Goal: Information Seeking & Learning: Learn about a topic

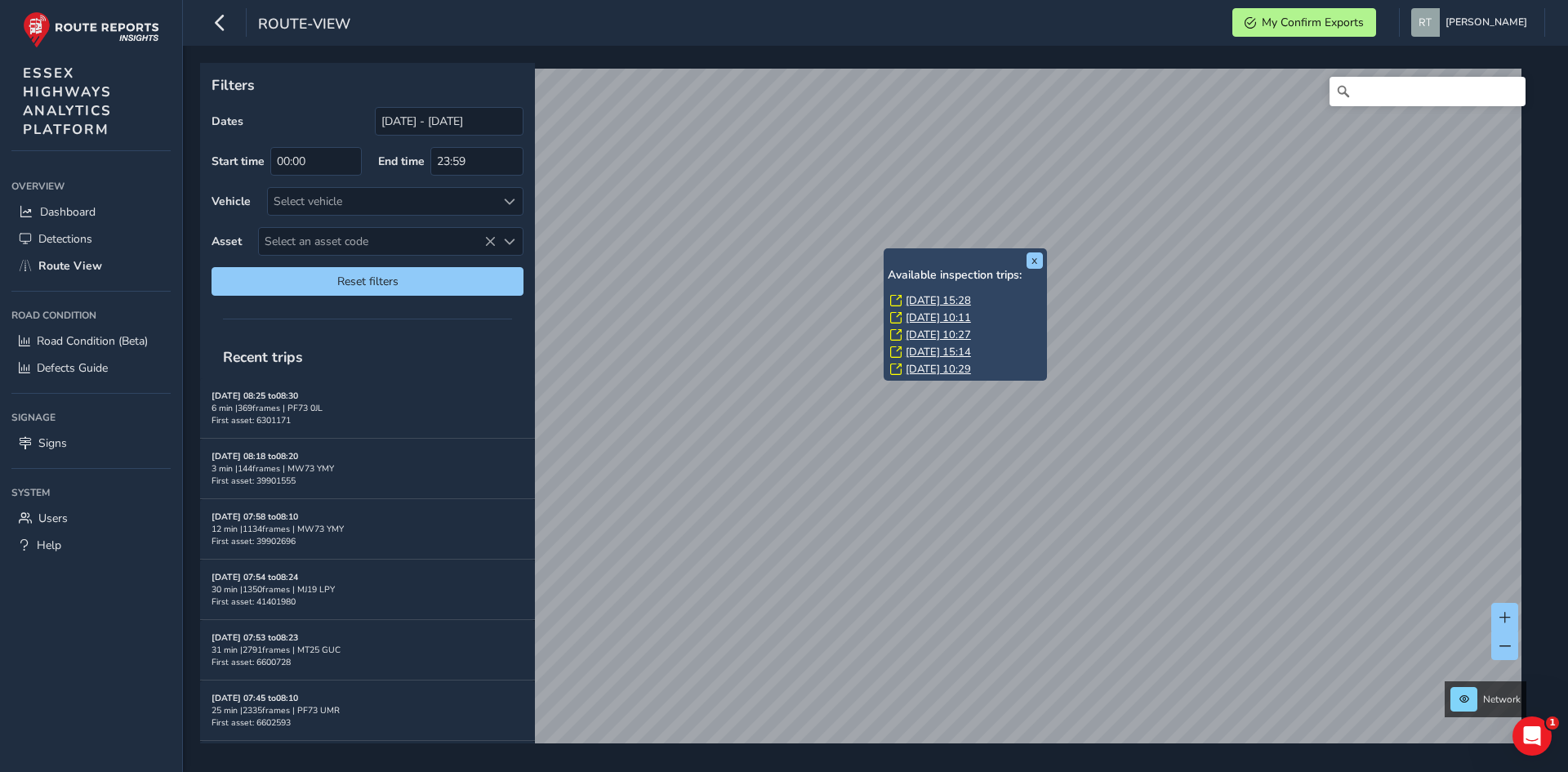
click at [924, 295] on link "Fri, 1 Aug, 15:28" at bounding box center [938, 301] width 65 height 15
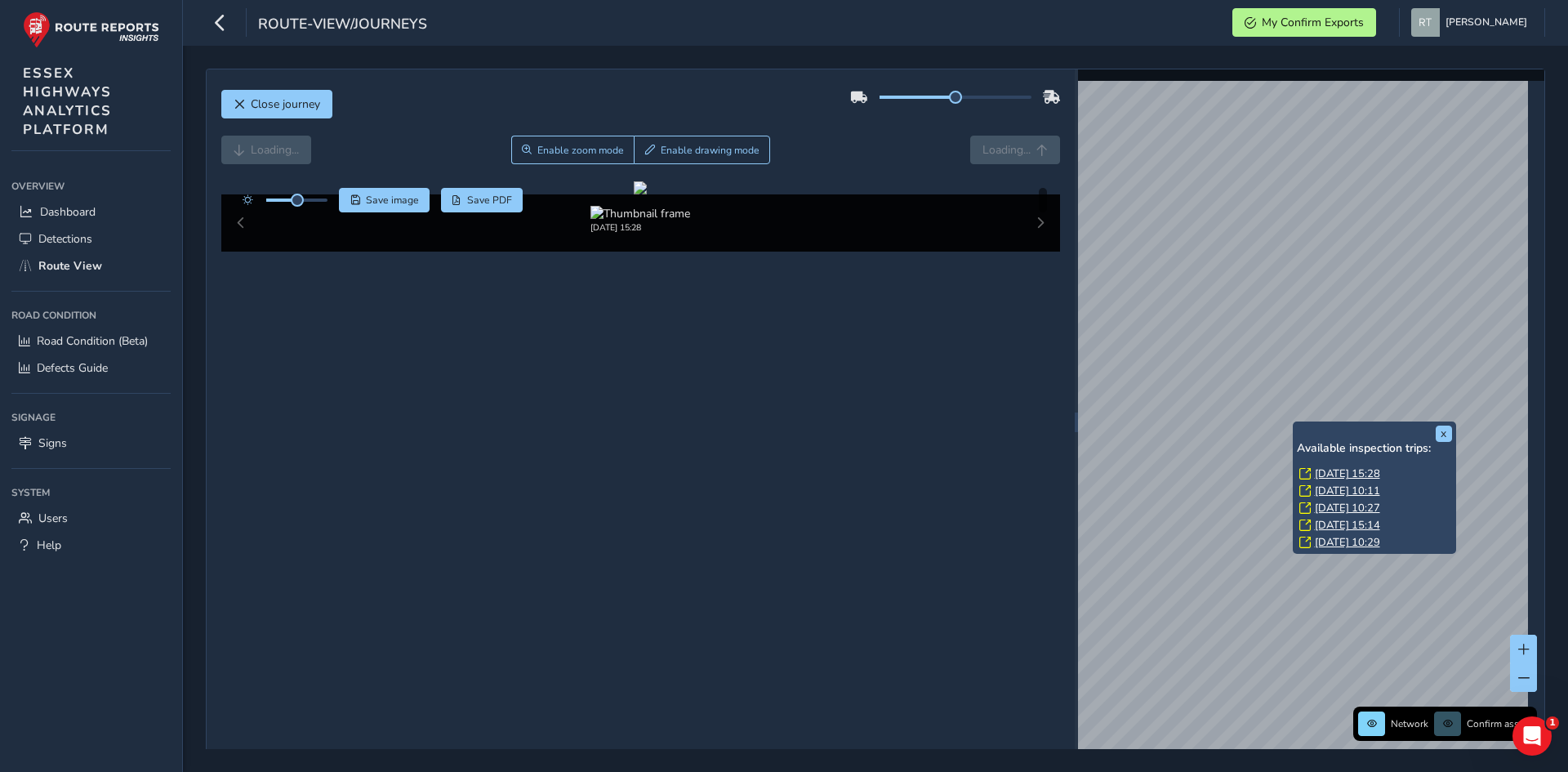
click at [1295, 423] on div "x Available inspection trips: Fri, 1 Aug, 15:28 Fri, 1 Aug, 10:11 Wed, 30 Jul, …" at bounding box center [1373, 488] width 163 height 133
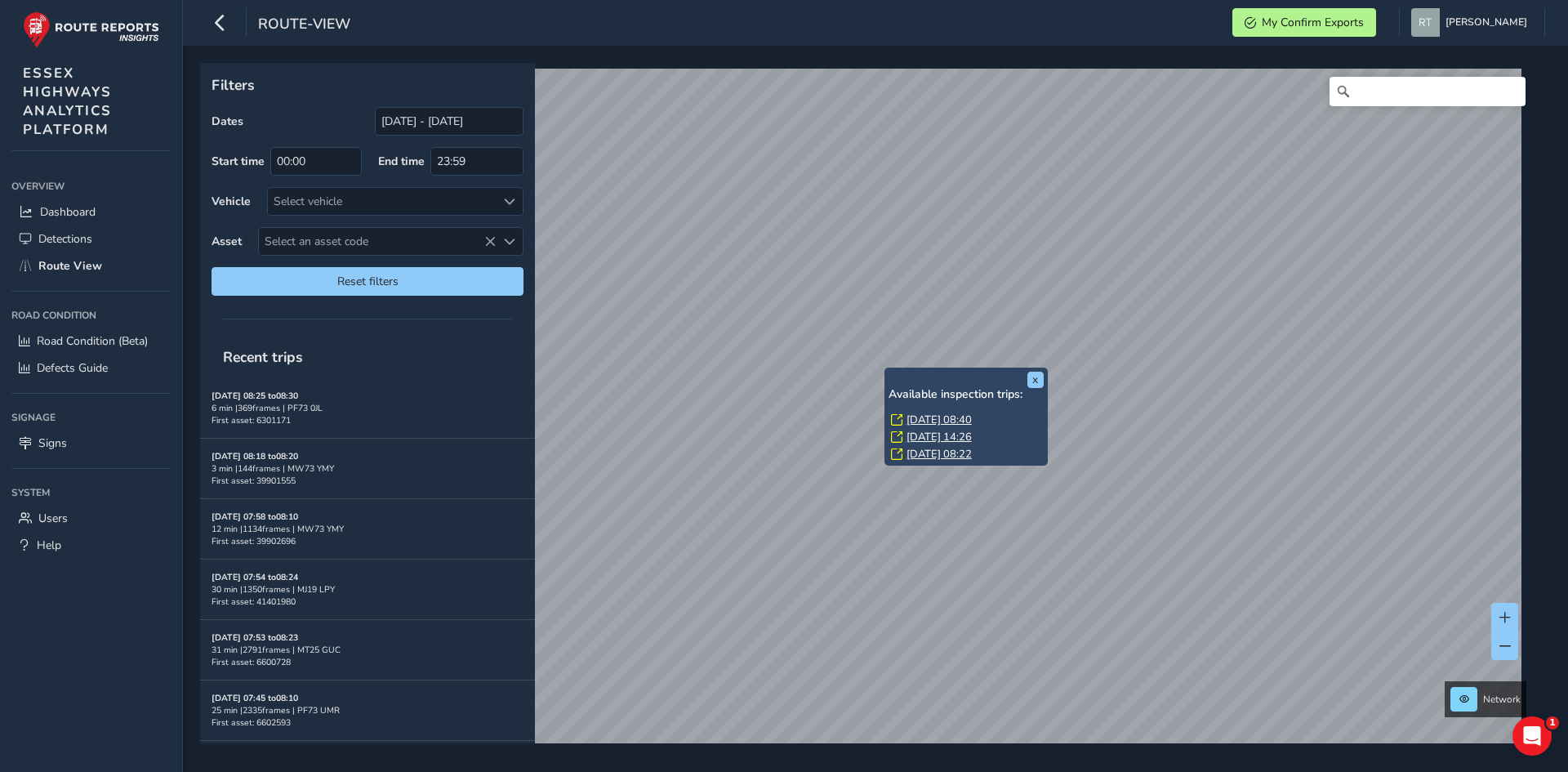
click at [920, 417] on link "[DATE] 08:40" at bounding box center [939, 420] width 65 height 15
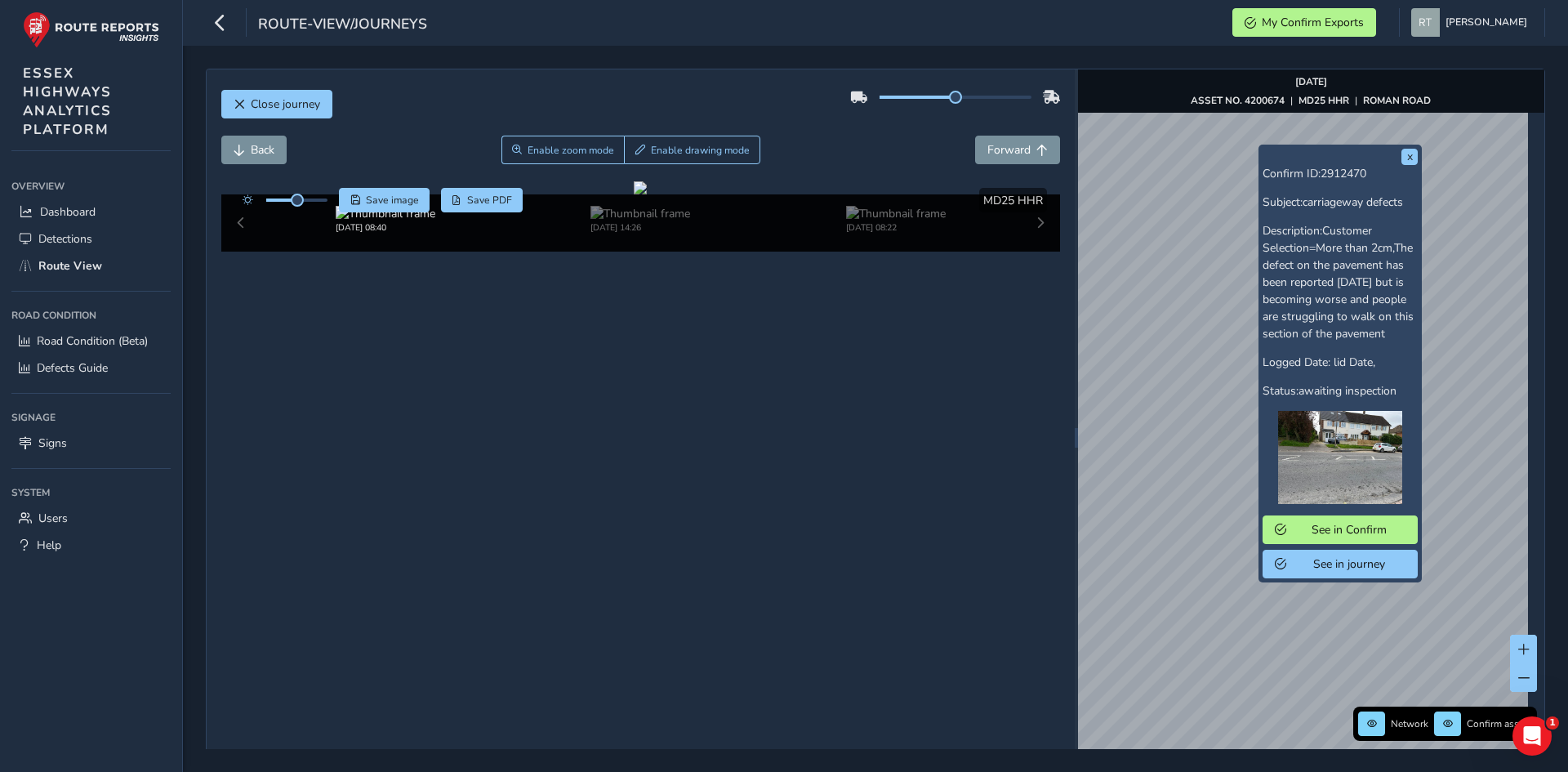
drag, startPoint x: 1014, startPoint y: 686, endPoint x: 1262, endPoint y: 512, distance: 303.0
click at [1262, 512] on div "x Confirm ID: 2912470 Subject: carriageway defects Description: Customer Select…" at bounding box center [1339, 363] width 163 height 437
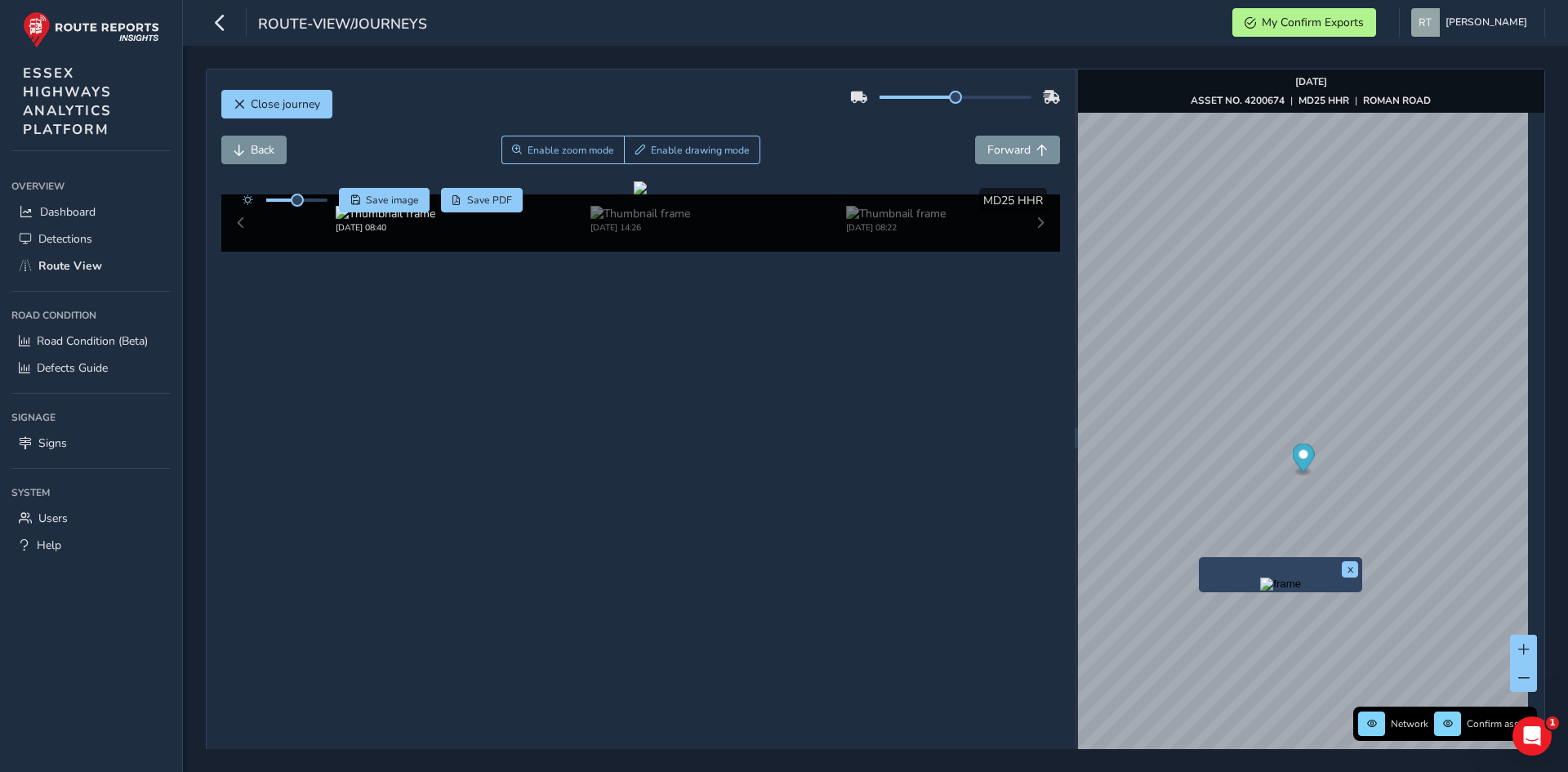
click at [1300, 454] on icon "Map marker" at bounding box center [1302, 457] width 22 height 29
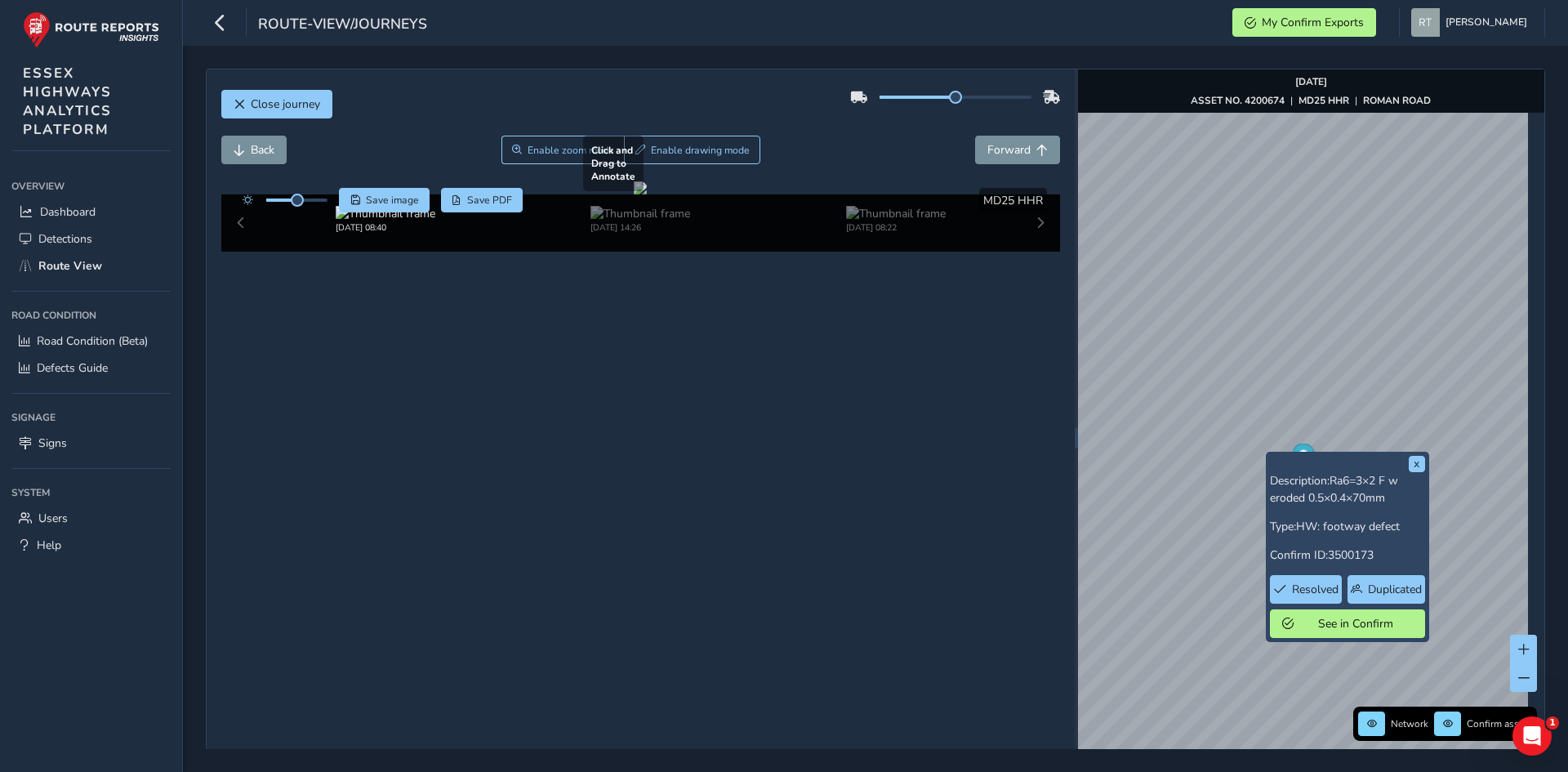
scroll to position [58, 0]
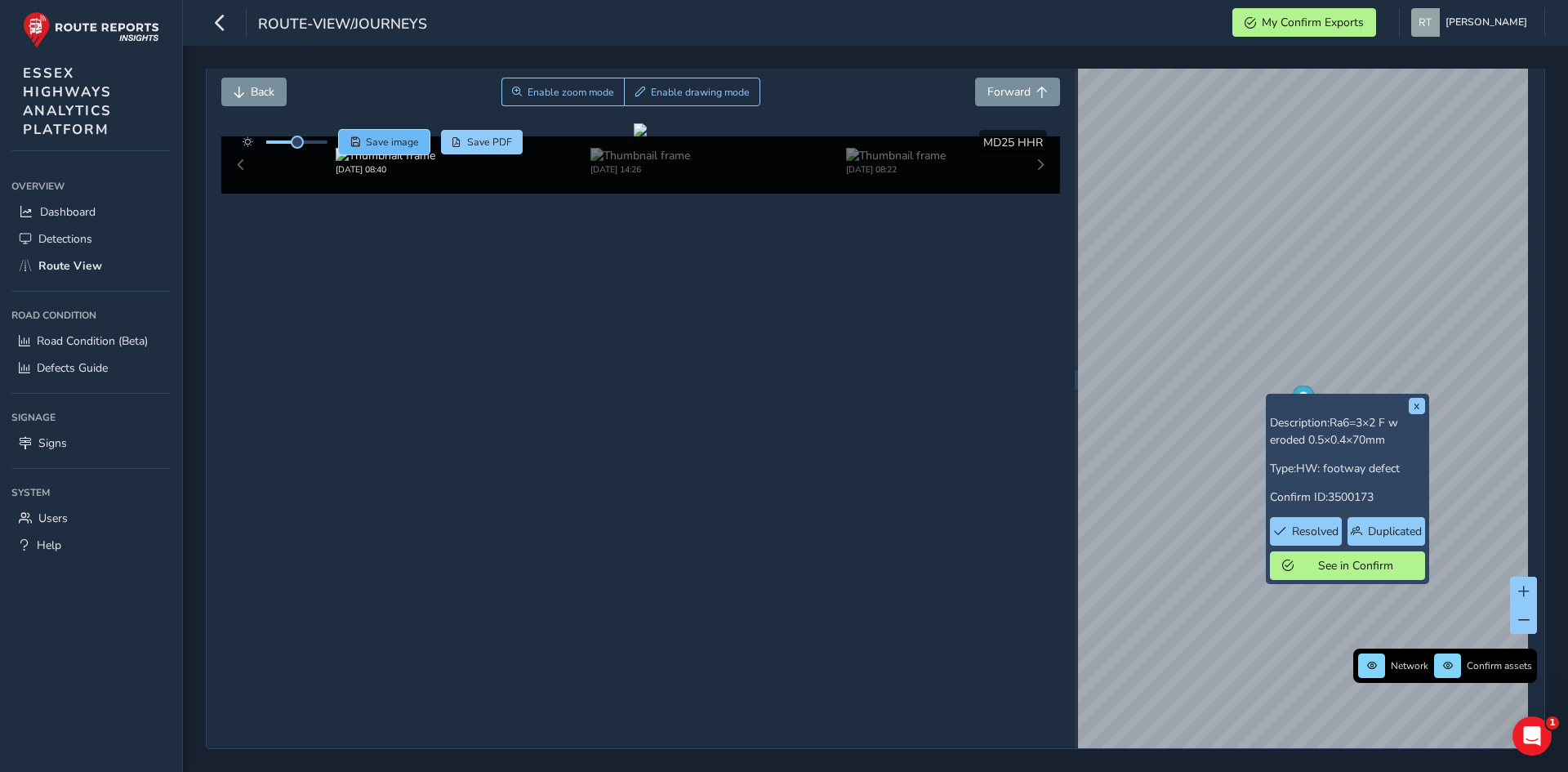
click at [380, 148] on span "Save image" at bounding box center [393, 142] width 53 height 13
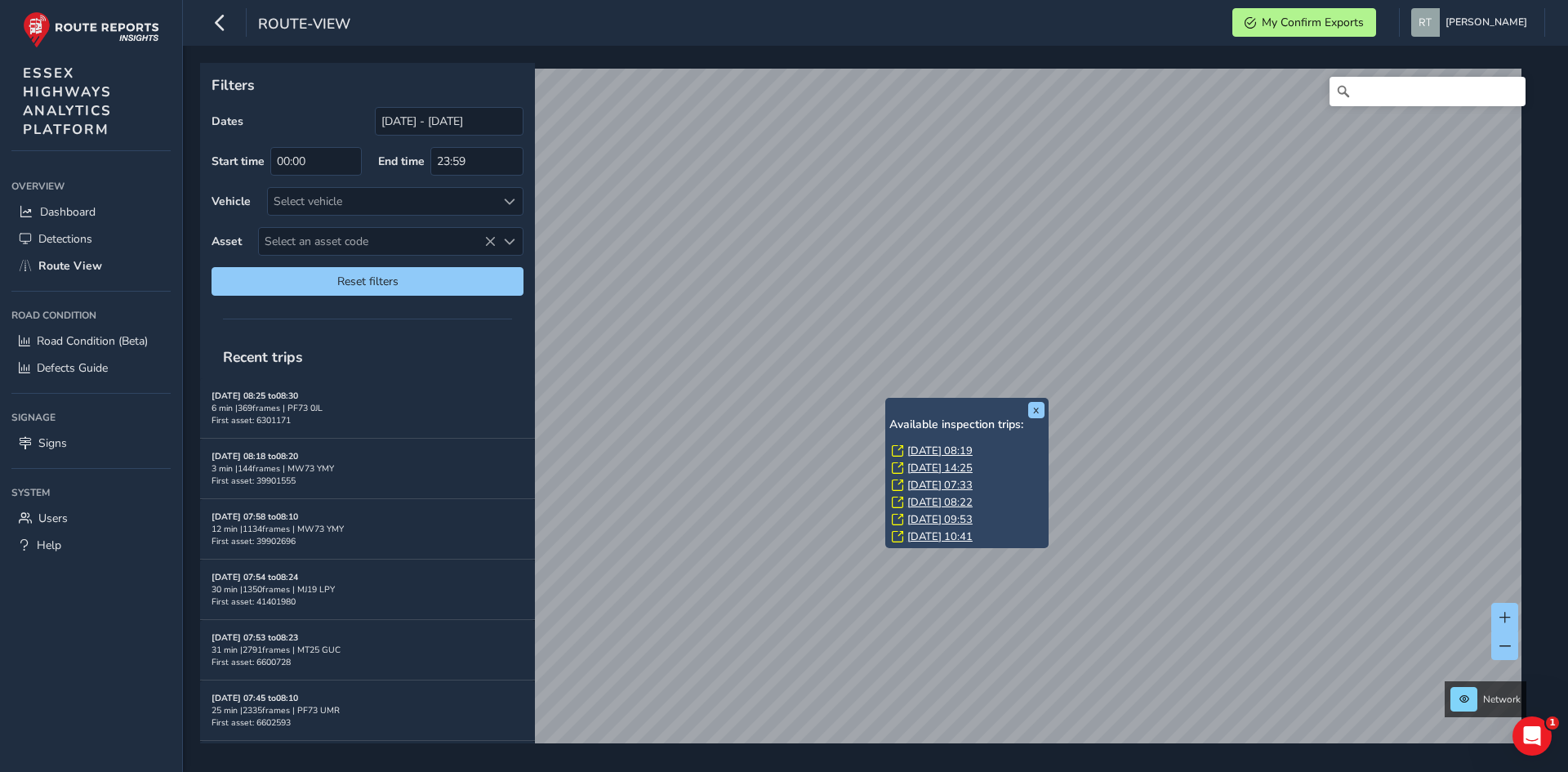
click at [922, 451] on link "Thu, 7 Aug, 08:19" at bounding box center [939, 451] width 65 height 15
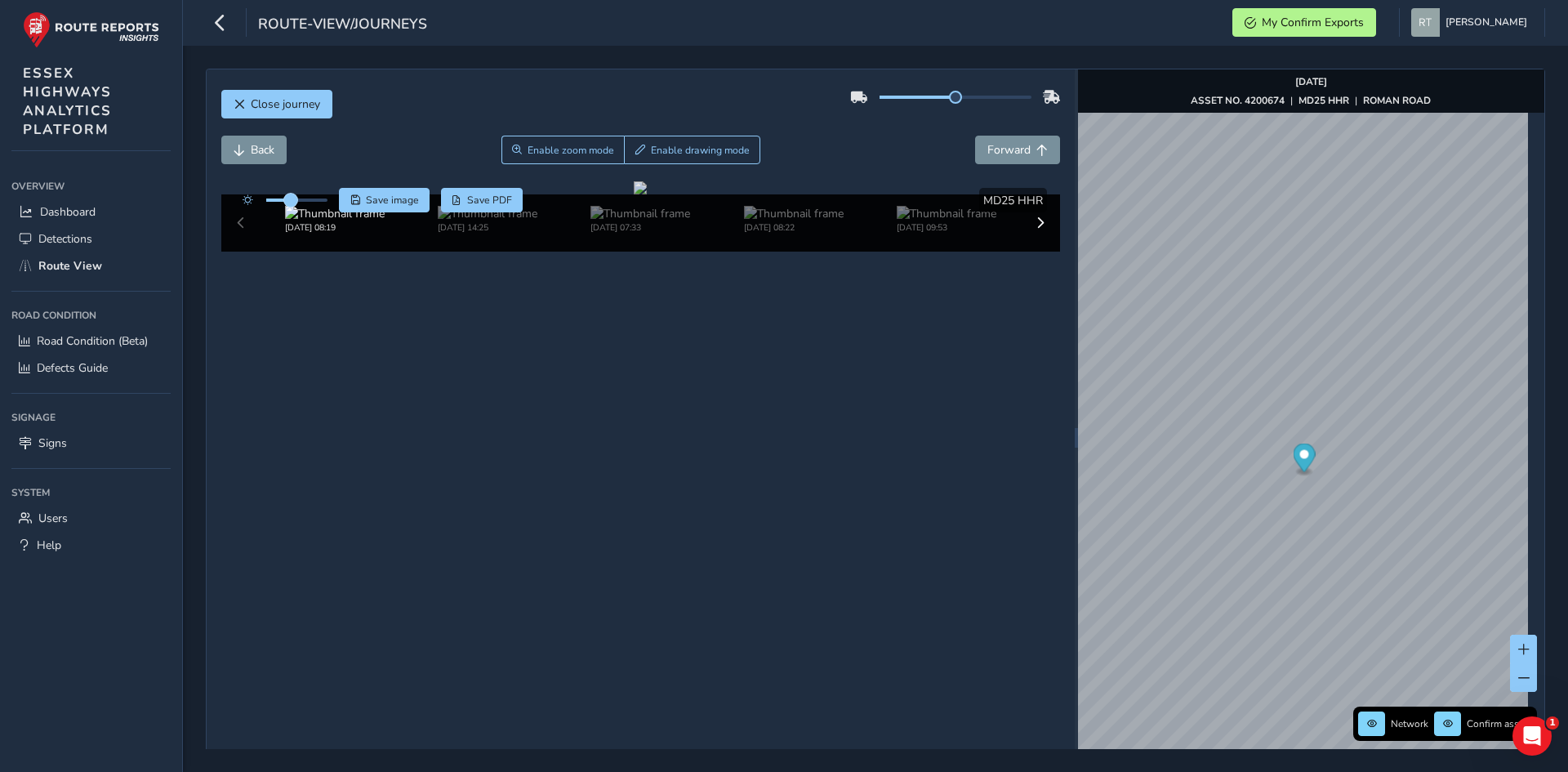
drag, startPoint x: 301, startPoint y: 199, endPoint x: 291, endPoint y: 201, distance: 10.2
click at [291, 201] on span at bounding box center [291, 200] width 13 height 13
click at [385, 204] on span "Save image" at bounding box center [393, 200] width 53 height 13
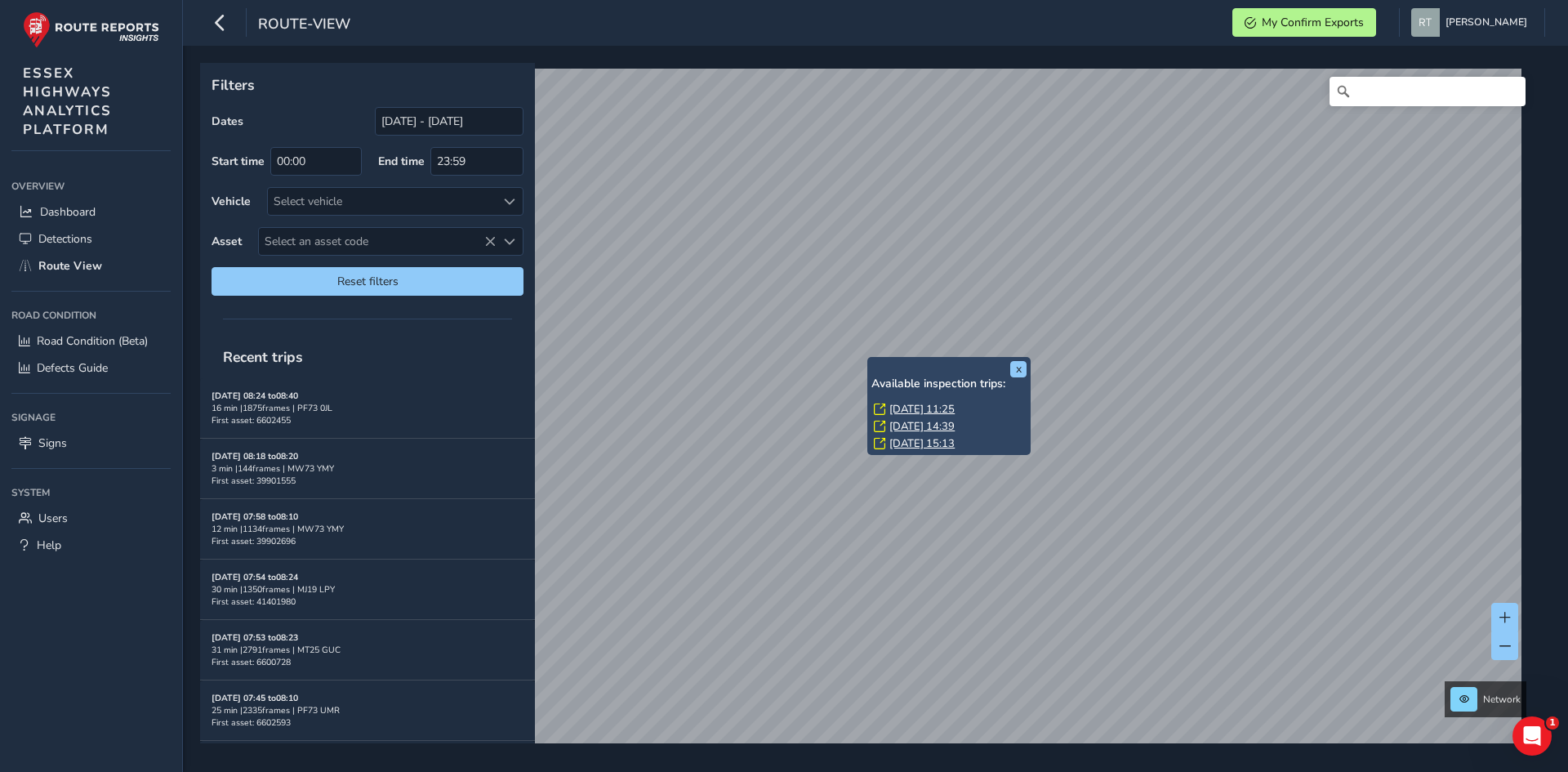
click at [899, 409] on link "Fri, 8 Aug, 11:25" at bounding box center [921, 410] width 65 height 15
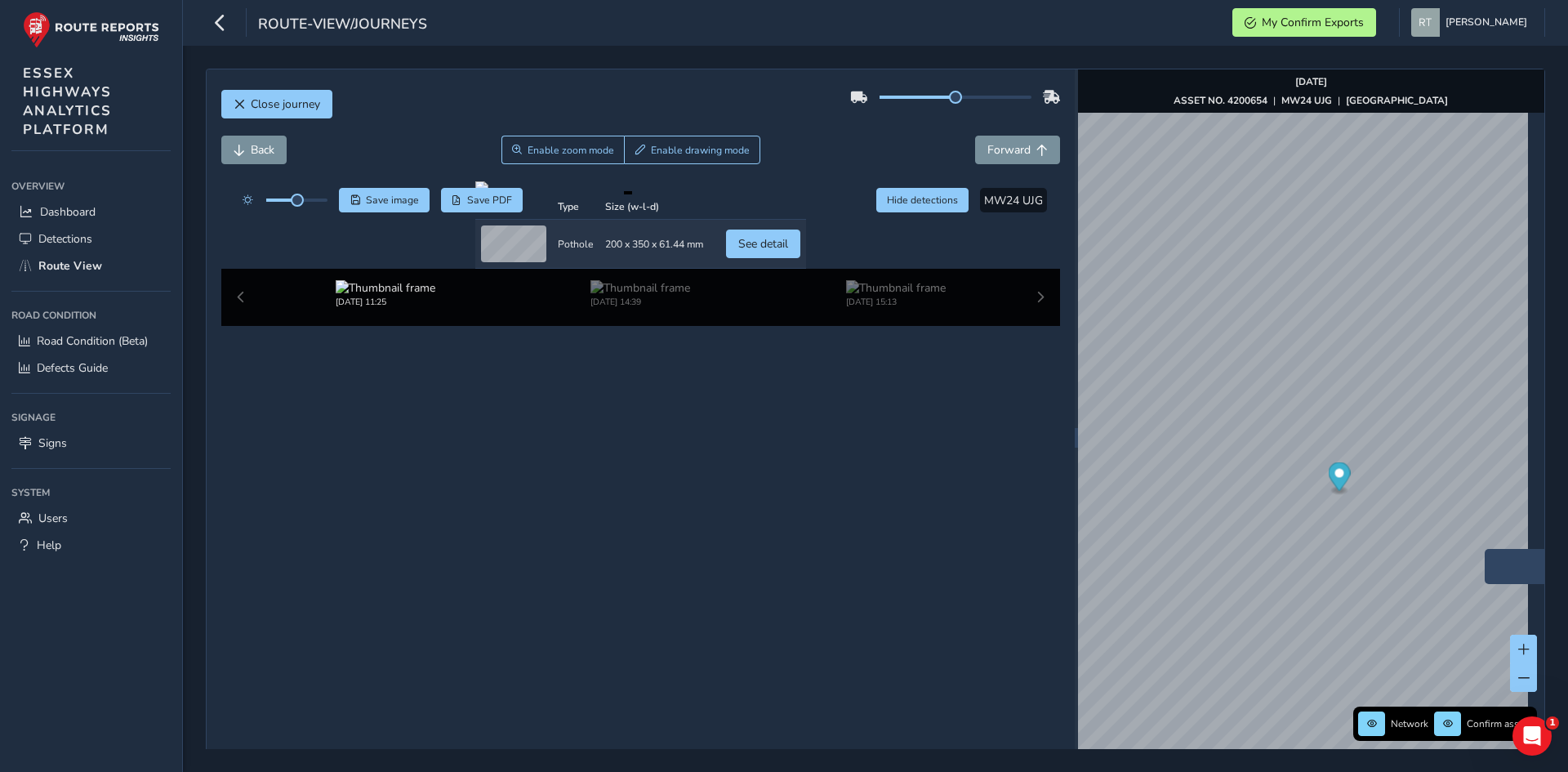
click at [1334, 481] on icon "Map marker" at bounding box center [1338, 476] width 22 height 29
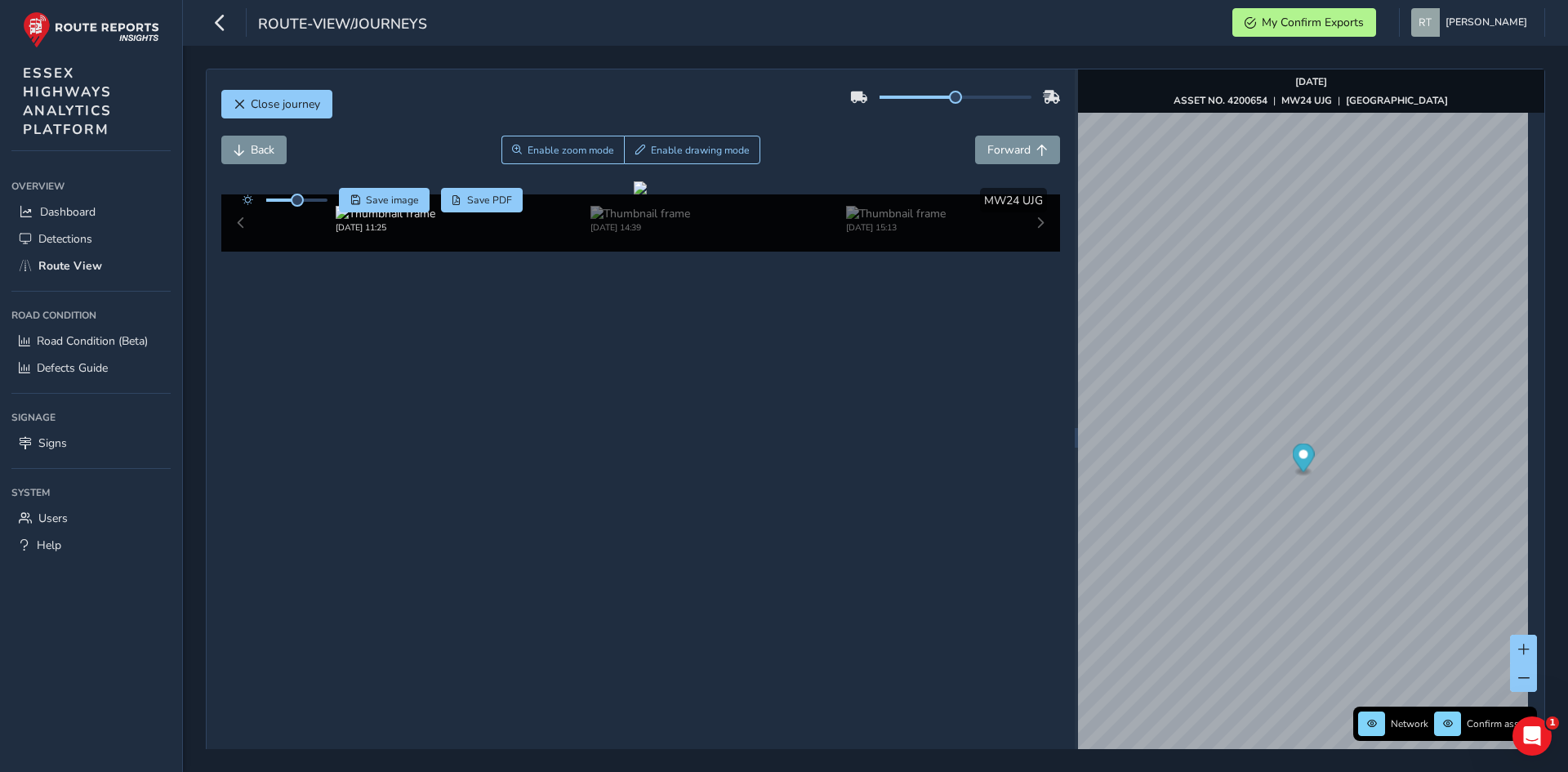
click at [1302, 458] on icon "Map marker" at bounding box center [1302, 457] width 22 height 29
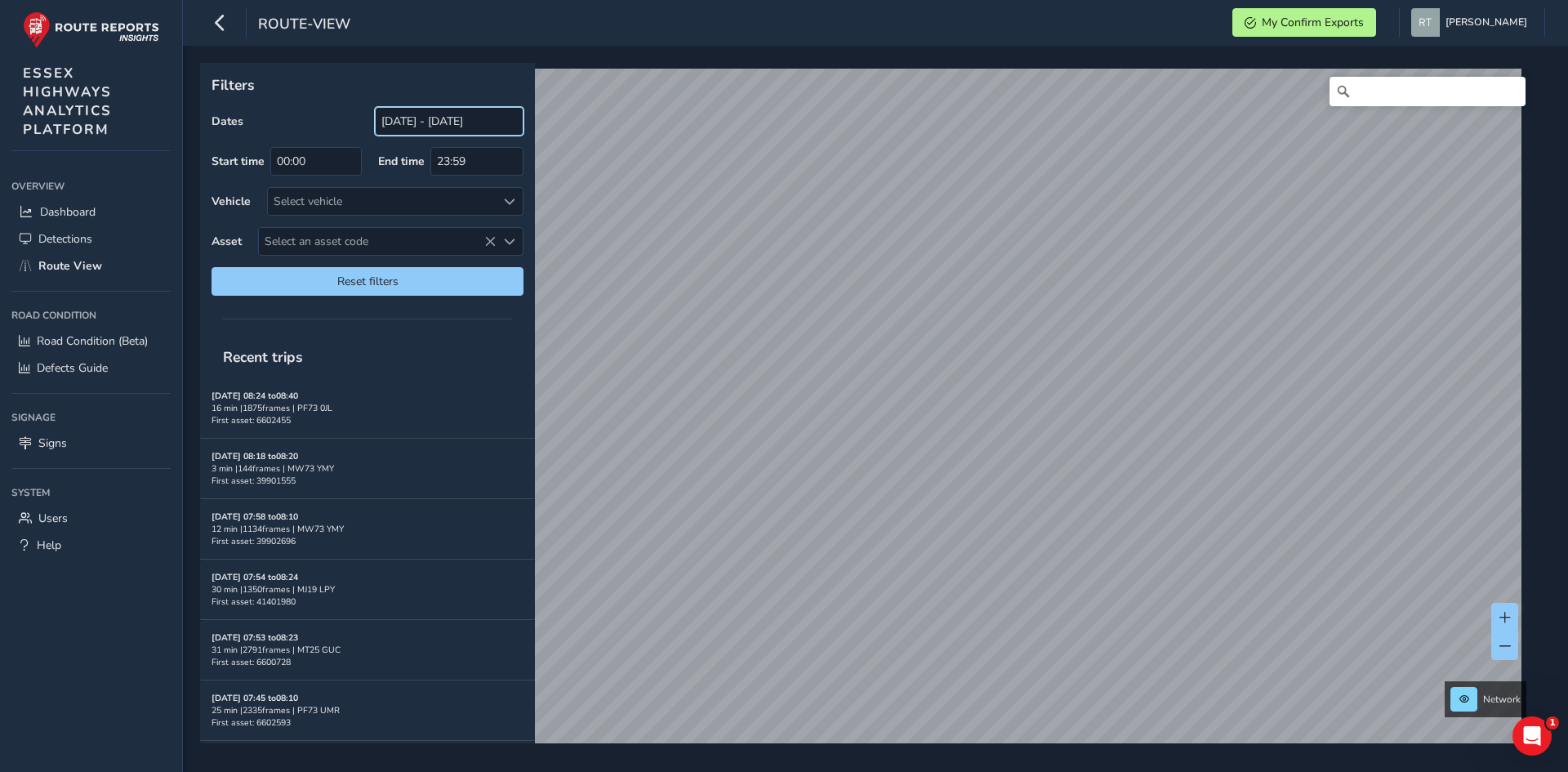
click at [410, 120] on input "[DATE] - [DATE]" at bounding box center [448, 121] width 148 height 29
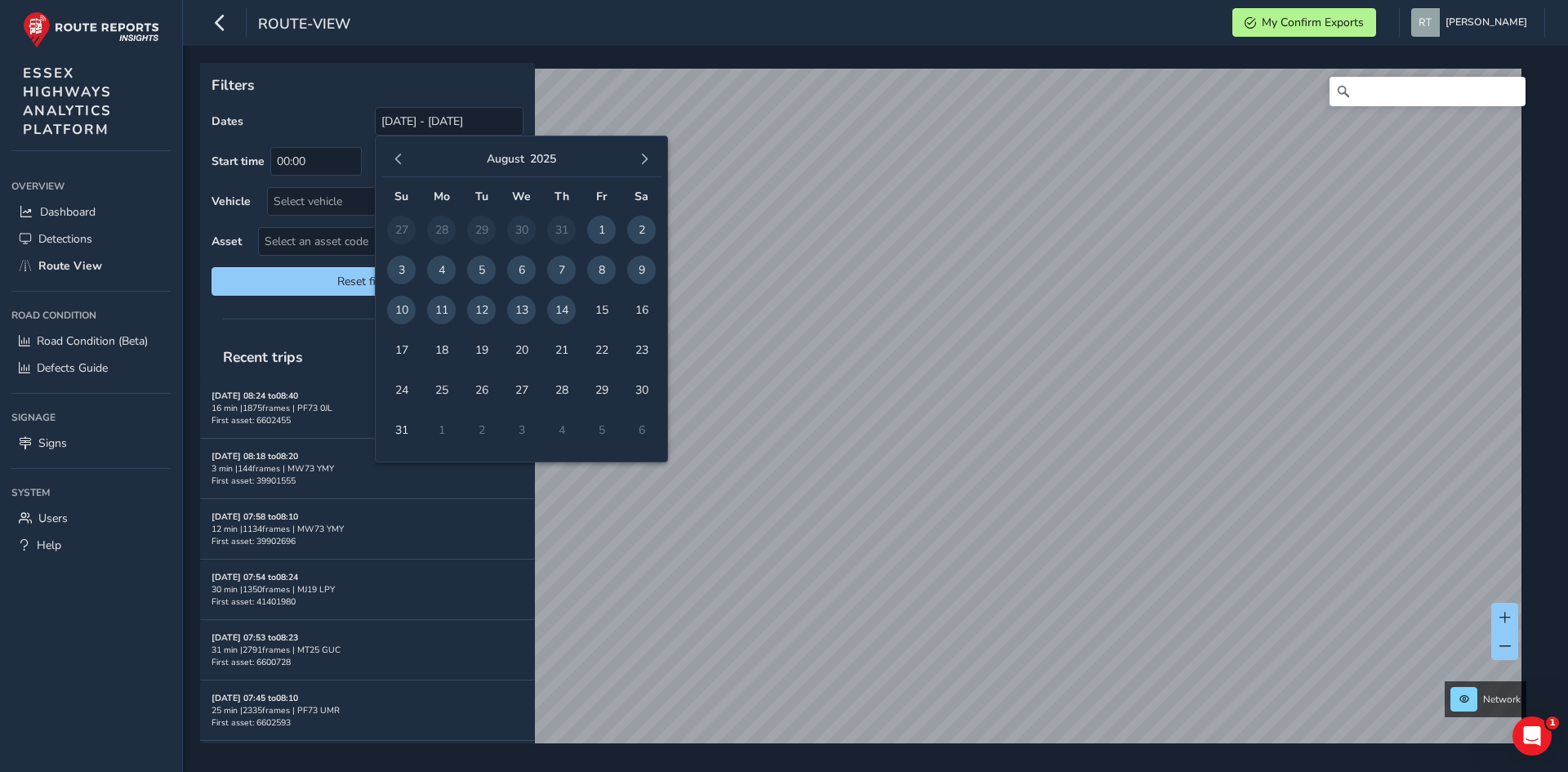
click at [409, 167] on div "[DATE]" at bounding box center [521, 160] width 280 height 35
click at [408, 167] on div "[DATE]" at bounding box center [521, 160] width 280 height 35
click at [399, 166] on button "button" at bounding box center [398, 159] width 23 height 23
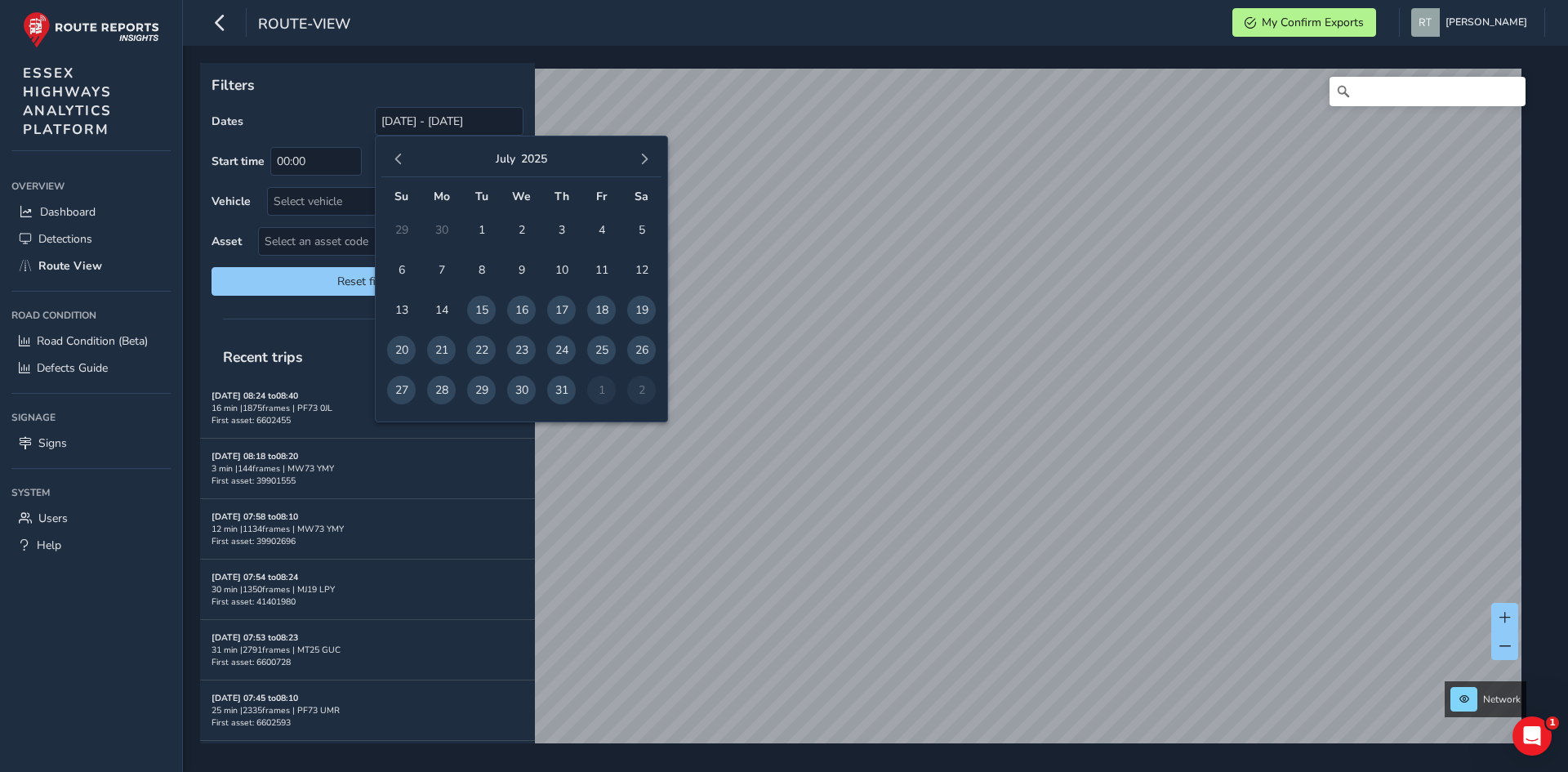
click at [399, 166] on button "button" at bounding box center [398, 159] width 23 height 23
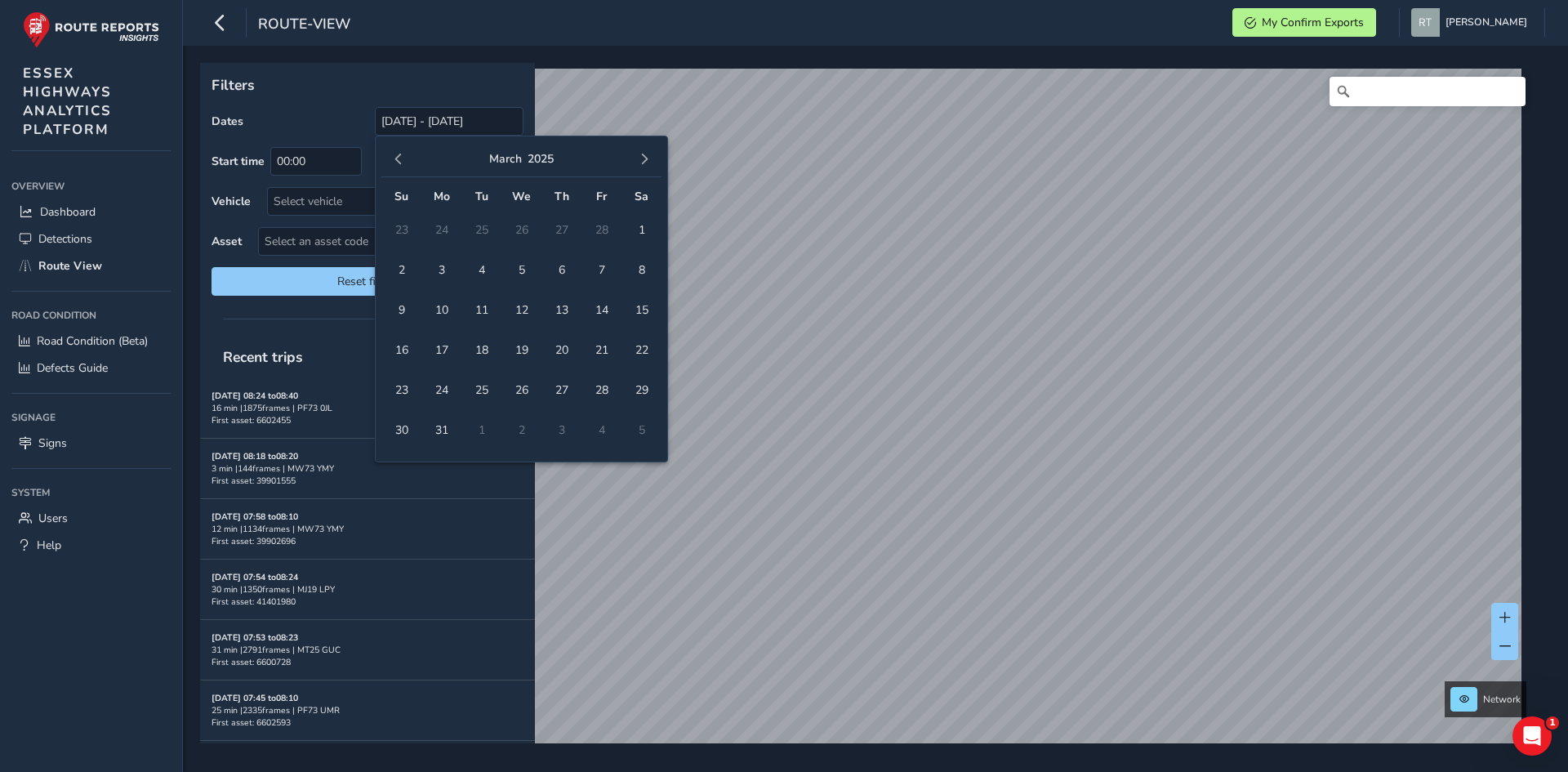
click at [399, 166] on button "button" at bounding box center [398, 159] width 23 height 23
click at [404, 167] on button "button" at bounding box center [398, 159] width 23 height 23
click at [518, 234] on span "1" at bounding box center [521, 230] width 29 height 29
click at [644, 160] on span "button" at bounding box center [644, 159] width 11 height 11
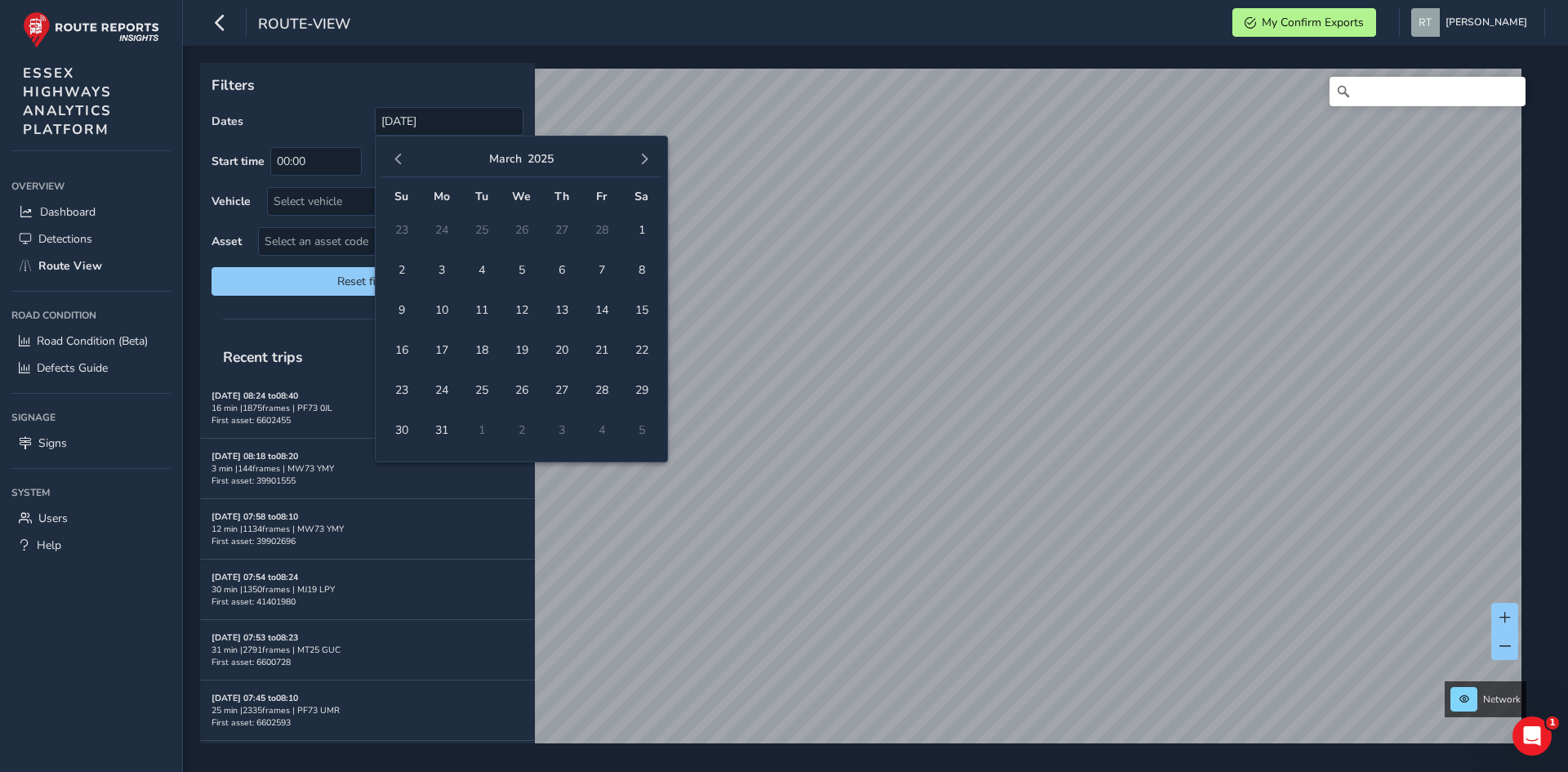
click at [644, 160] on span "button" at bounding box center [644, 159] width 11 height 11
click at [650, 309] on span "16" at bounding box center [641, 309] width 29 height 29
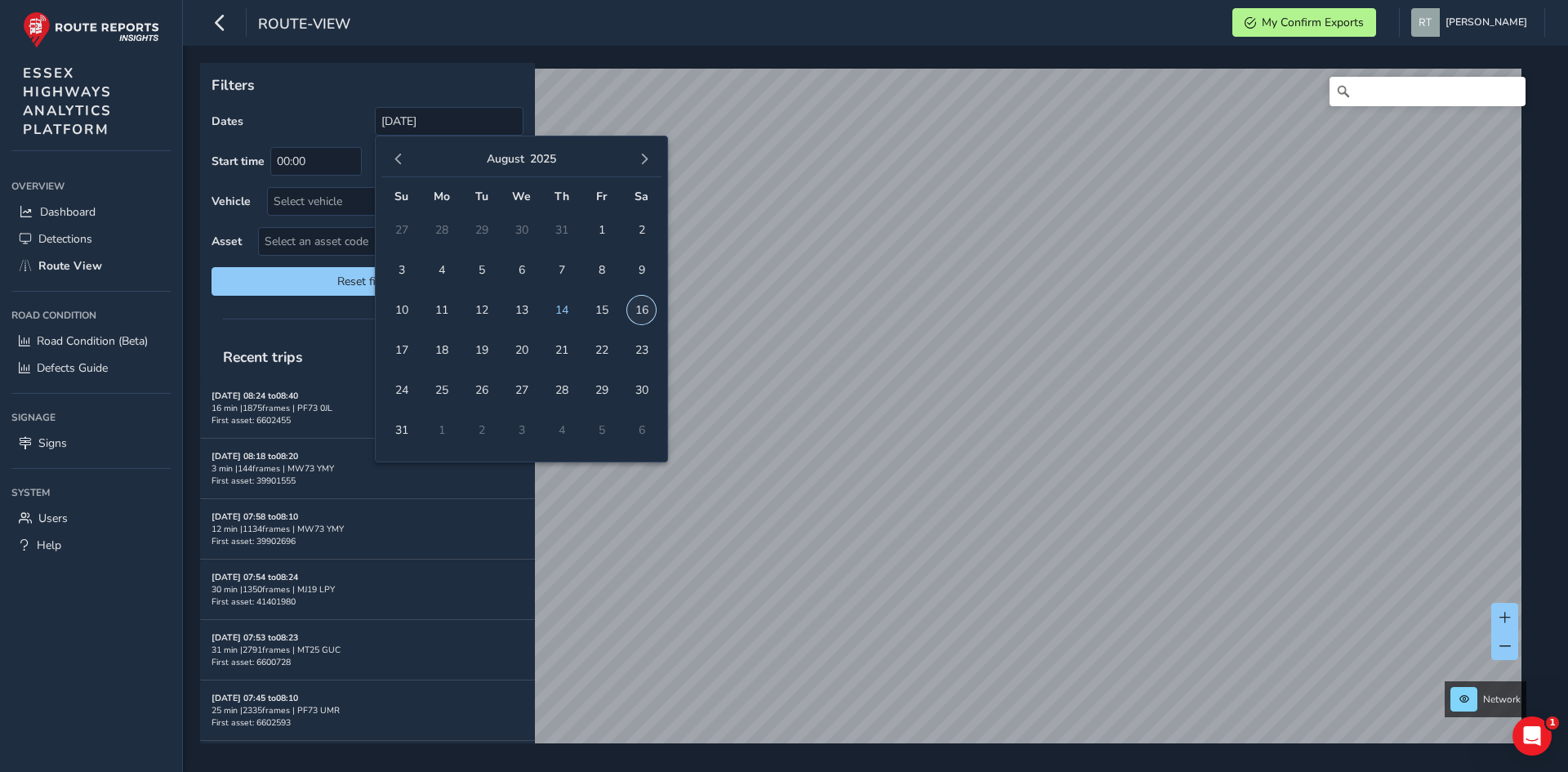
type input "[DATE] - [DATE]"
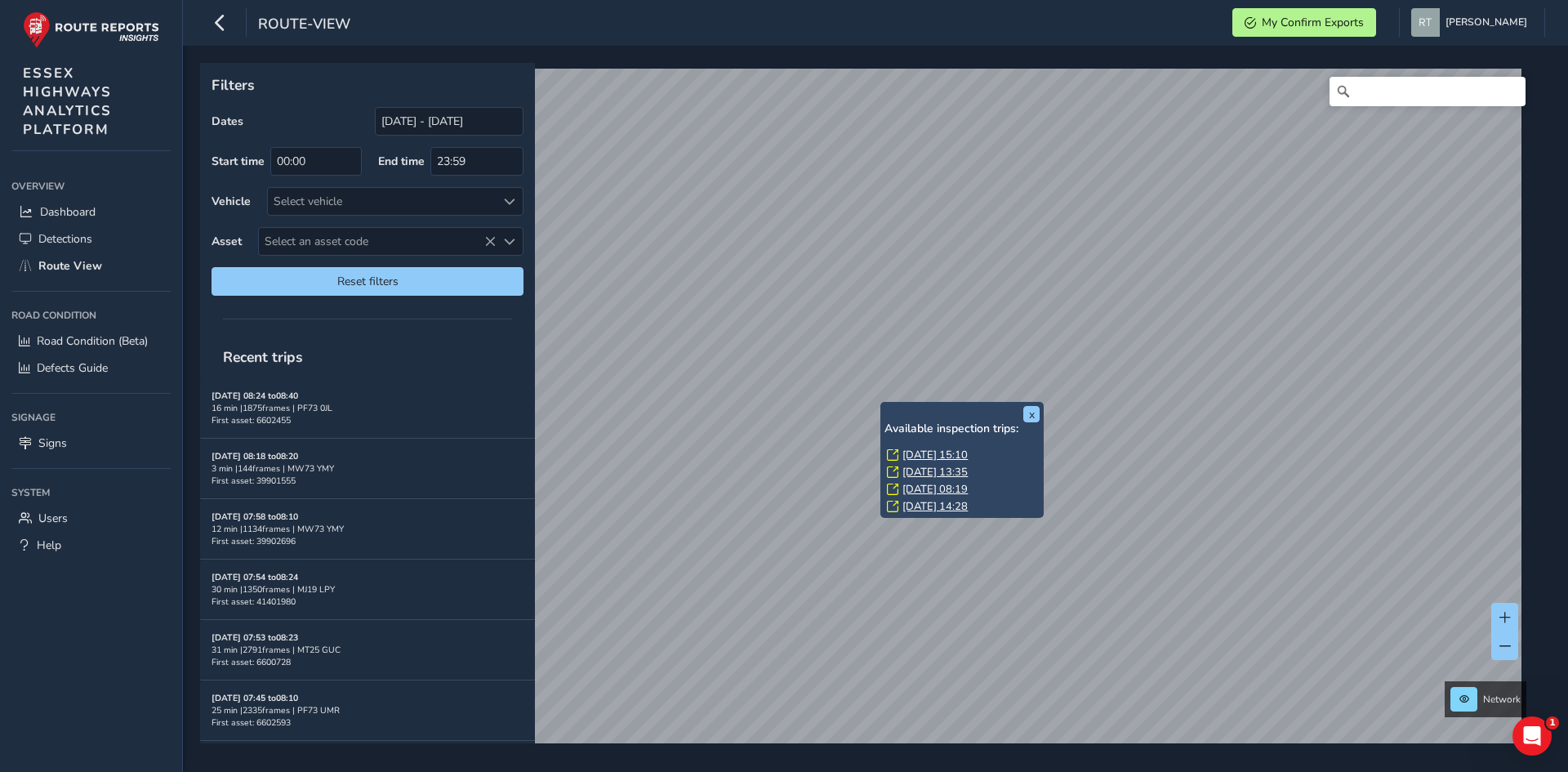
click at [928, 458] on link "[DATE] 15:10" at bounding box center [934, 455] width 65 height 15
